Goal: Task Accomplishment & Management: Use online tool/utility

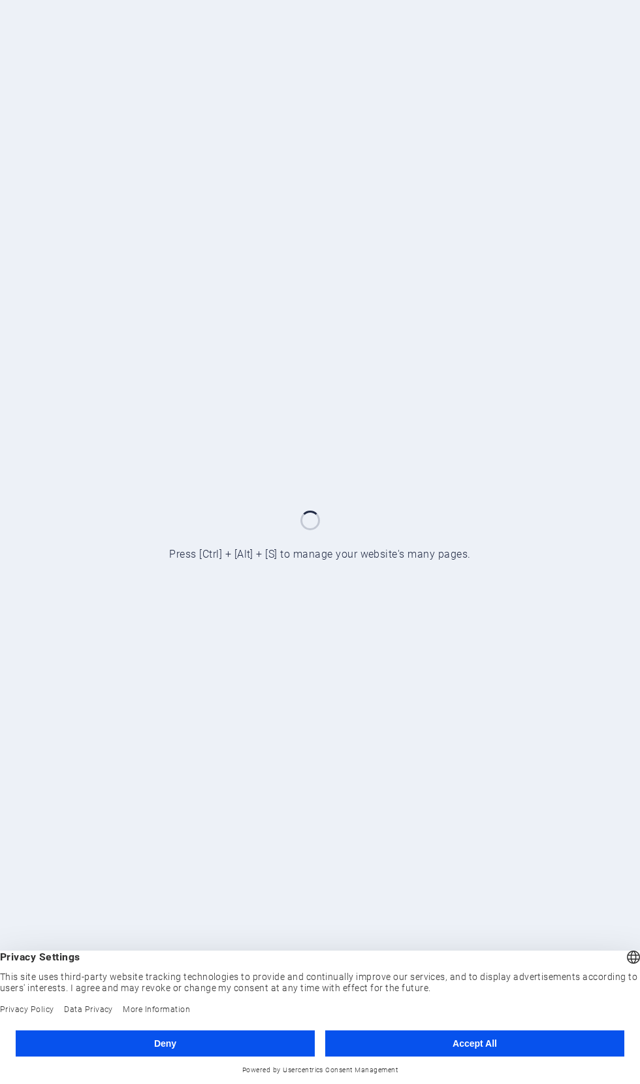
click at [474, 1045] on button "Accept All" at bounding box center [474, 1043] width 299 height 26
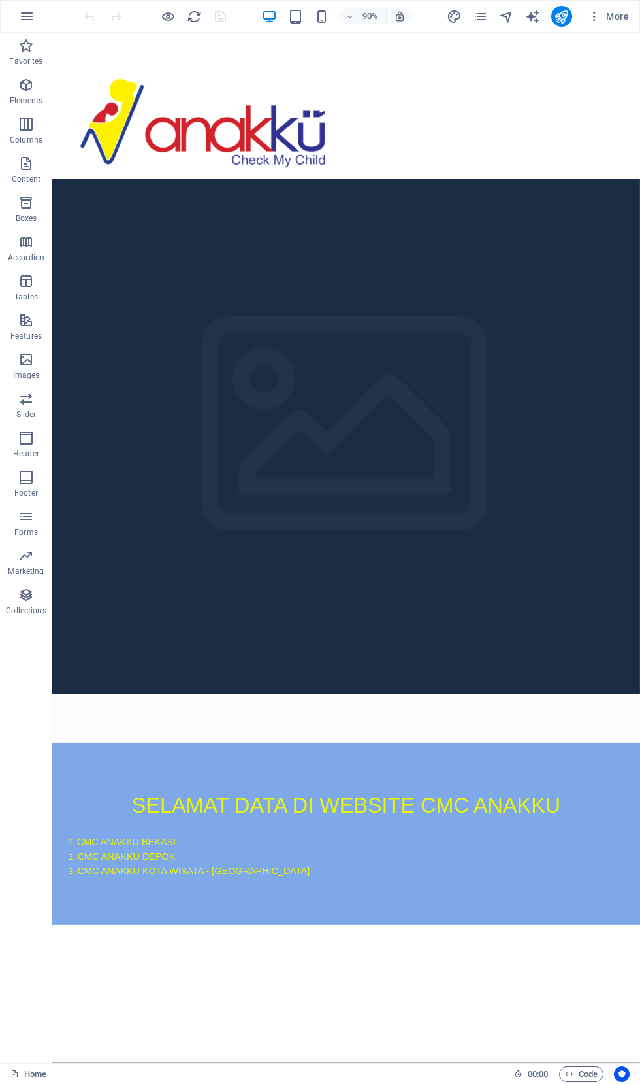
click at [569, 14] on icon "publish" at bounding box center [561, 16] width 15 height 15
click at [563, 21] on icon "publish" at bounding box center [561, 16] width 15 height 15
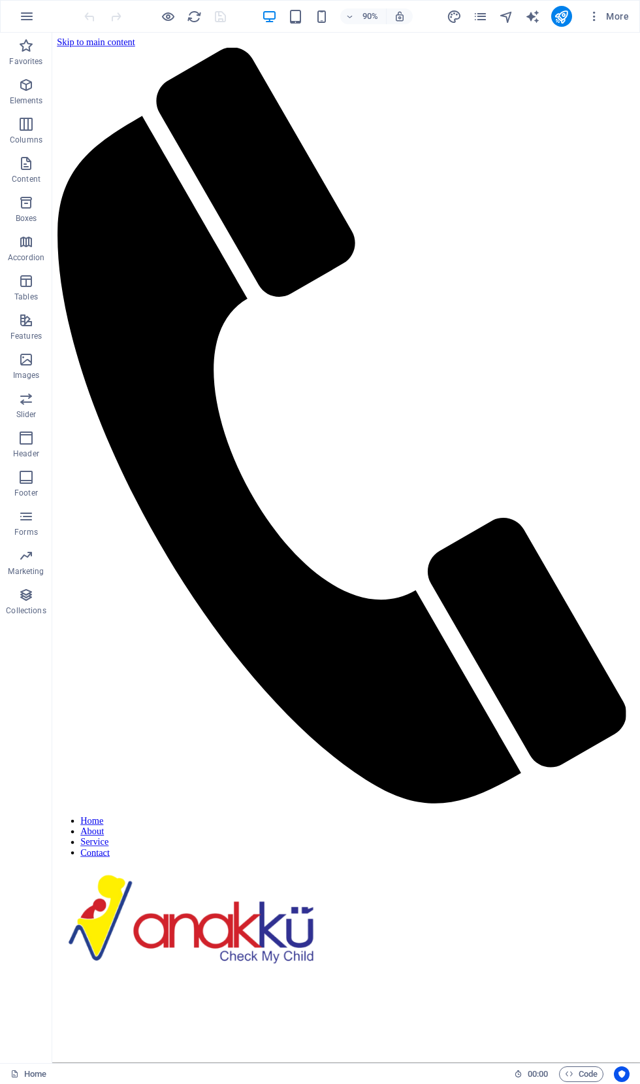
click at [567, 21] on icon "publish" at bounding box center [561, 16] width 15 height 15
